Goal: Task Accomplishment & Management: Manage account settings

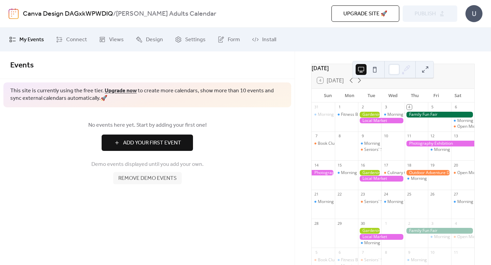
scroll to position [25, 0]
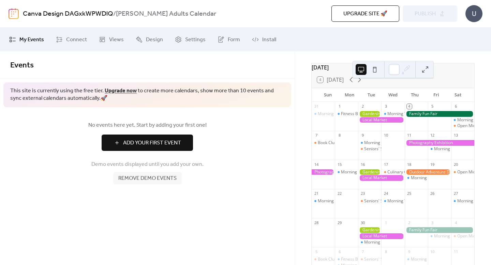
click at [439, 117] on div at bounding box center [439, 114] width 70 height 6
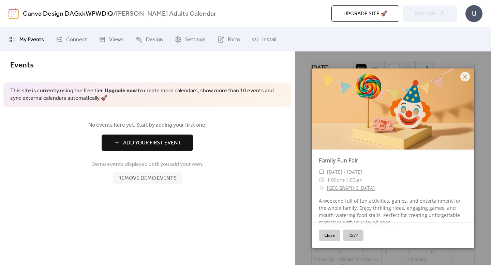
click at [326, 233] on button "Close" at bounding box center [329, 236] width 21 height 12
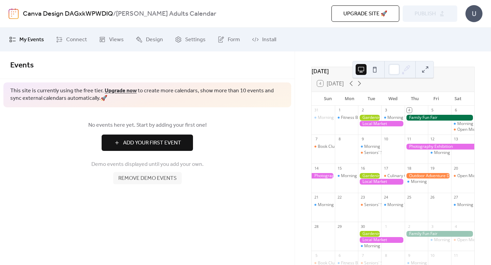
scroll to position [5, 0]
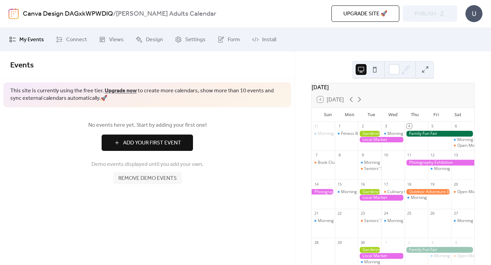
click at [155, 141] on span "Add Your First Event" at bounding box center [152, 143] width 58 height 8
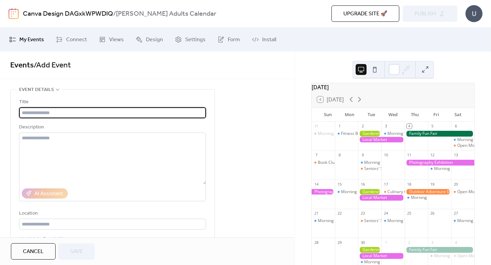
click at [45, 249] on button "Cancel" at bounding box center [33, 251] width 45 height 16
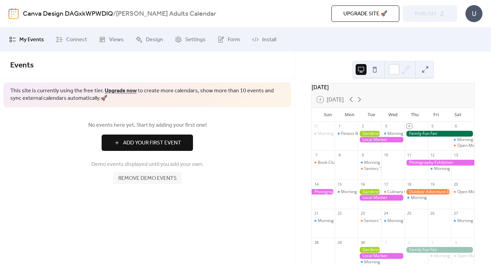
click at [371, 136] on div at bounding box center [369, 134] width 23 height 6
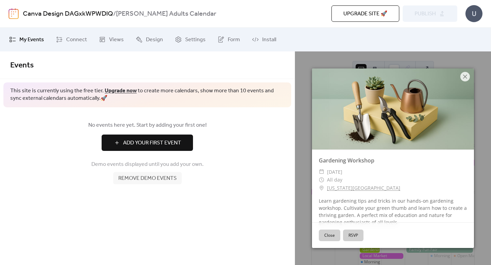
scroll to position [9, 0]
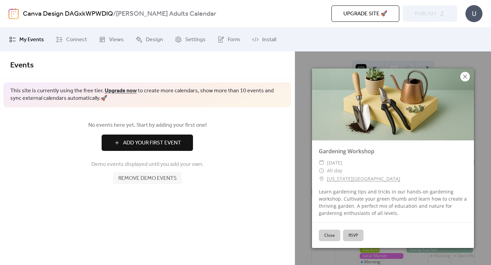
click at [461, 75] on icon at bounding box center [465, 77] width 8 height 8
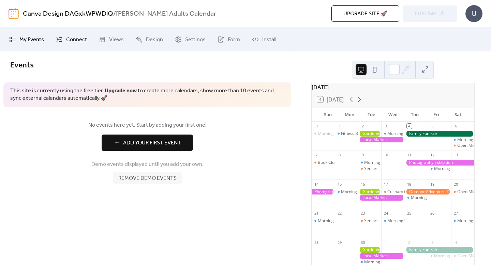
click at [81, 38] on span "Connect" at bounding box center [76, 40] width 21 height 8
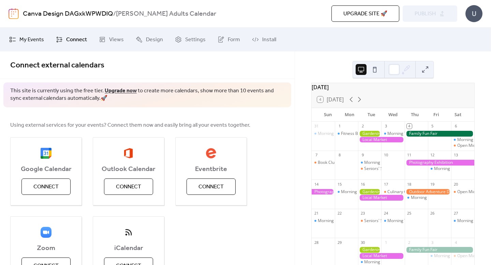
click at [36, 37] on span "My Events" at bounding box center [31, 40] width 25 height 8
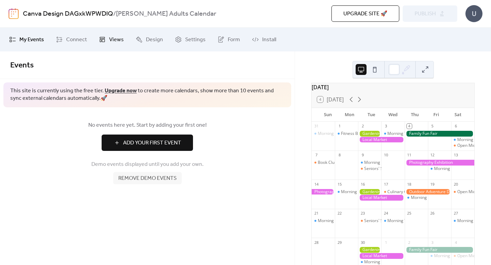
click at [109, 40] on span "Views" at bounding box center [116, 40] width 15 height 8
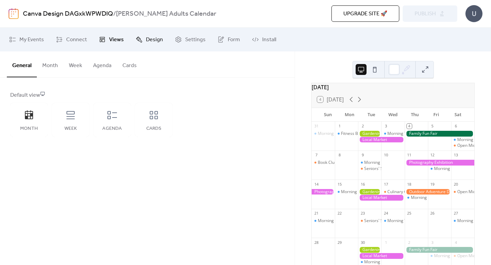
click at [158, 42] on span "Design" at bounding box center [154, 40] width 17 height 8
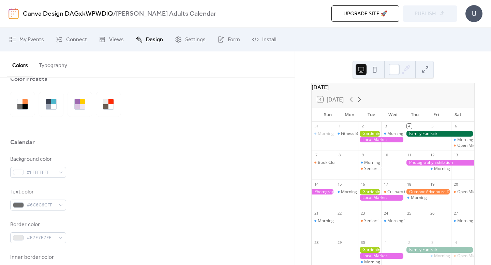
scroll to position [18, 0]
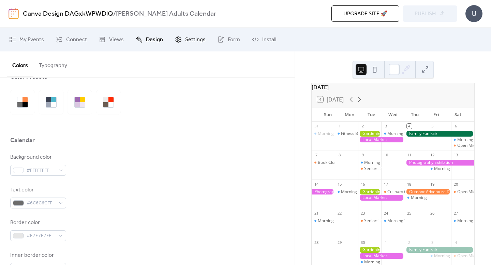
click at [195, 37] on span "Settings" at bounding box center [195, 40] width 20 height 8
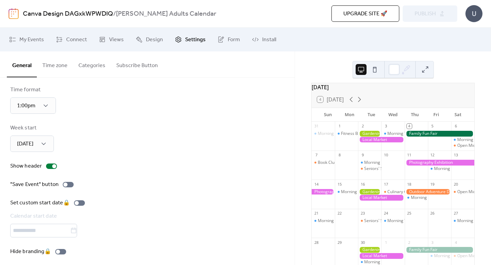
scroll to position [48, 0]
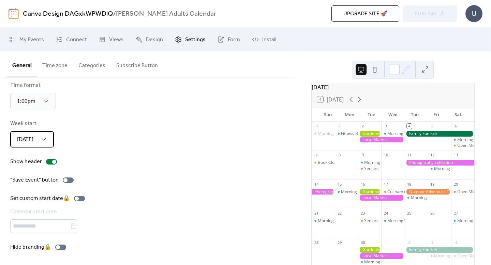
click at [49, 142] on div "[DATE]" at bounding box center [32, 139] width 44 height 16
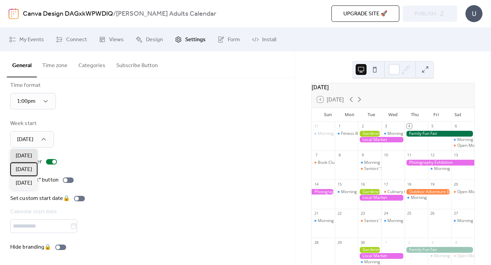
click at [32, 166] on span "[DATE]" at bounding box center [24, 170] width 16 height 8
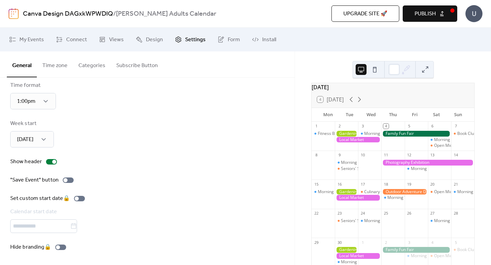
click at [65, 68] on button "Time zone" at bounding box center [55, 63] width 36 height 25
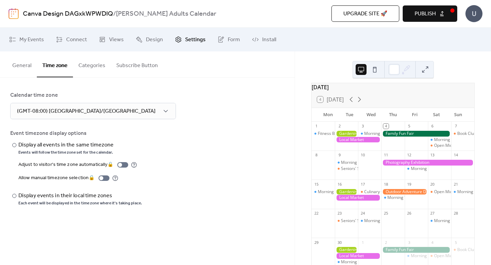
click at [105, 64] on button "Categories" at bounding box center [92, 63] width 38 height 25
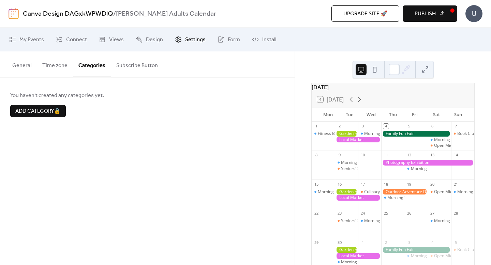
click at [130, 67] on button "Subscribe Button" at bounding box center [137, 63] width 52 height 25
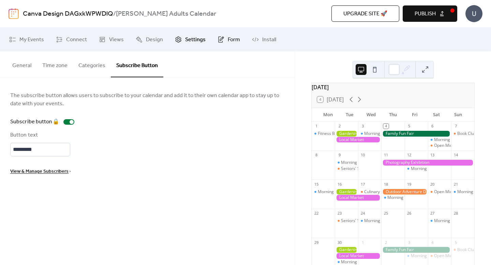
click at [223, 41] on link "Form" at bounding box center [228, 39] width 33 height 18
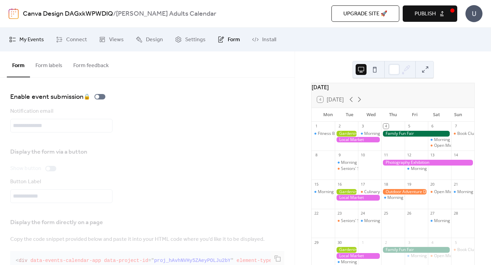
click at [40, 40] on span "My Events" at bounding box center [31, 40] width 25 height 8
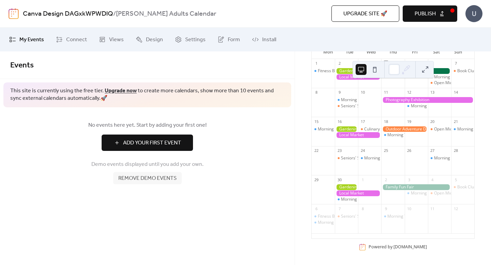
scroll to position [62, 0]
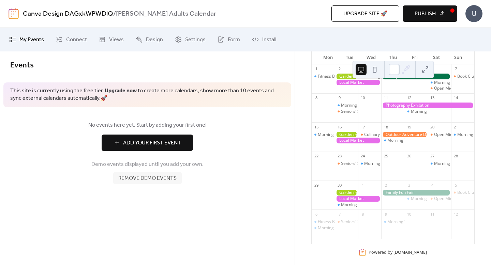
click at [355, 143] on div at bounding box center [358, 141] width 46 height 6
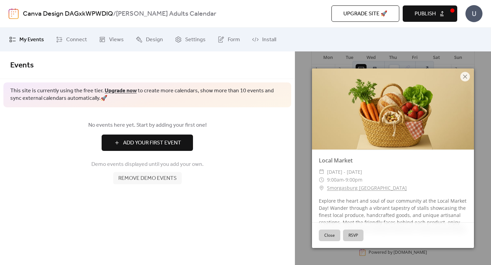
scroll to position [16, 0]
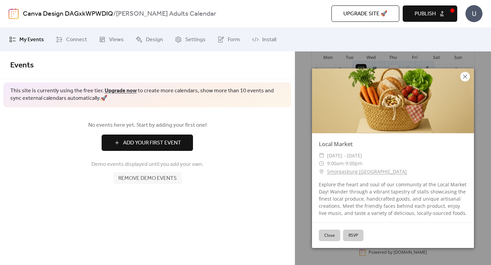
click at [467, 78] on icon at bounding box center [465, 77] width 8 height 8
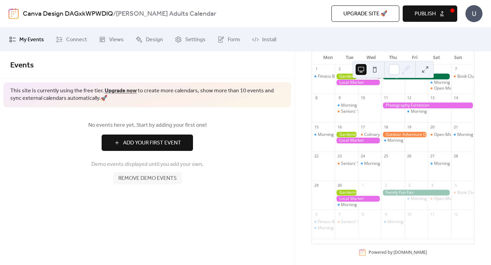
click at [477, 9] on div "U" at bounding box center [473, 13] width 17 height 17
